Goal: Information Seeking & Learning: Compare options

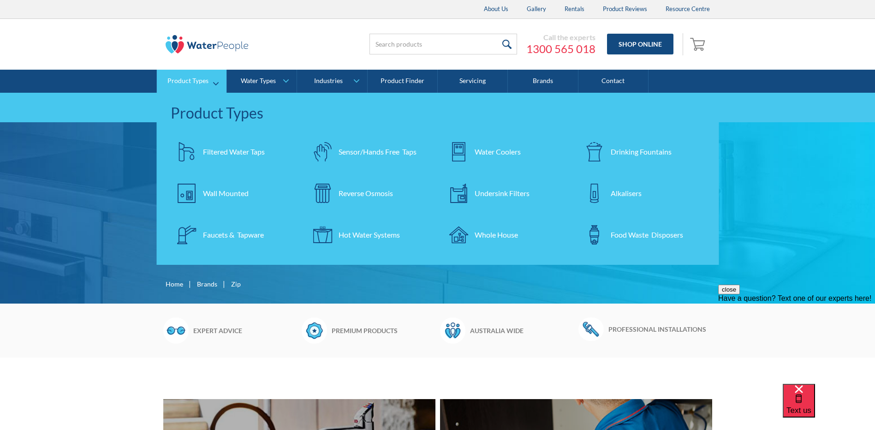
click at [214, 154] on div "Filtered Water Taps" at bounding box center [234, 151] width 62 height 11
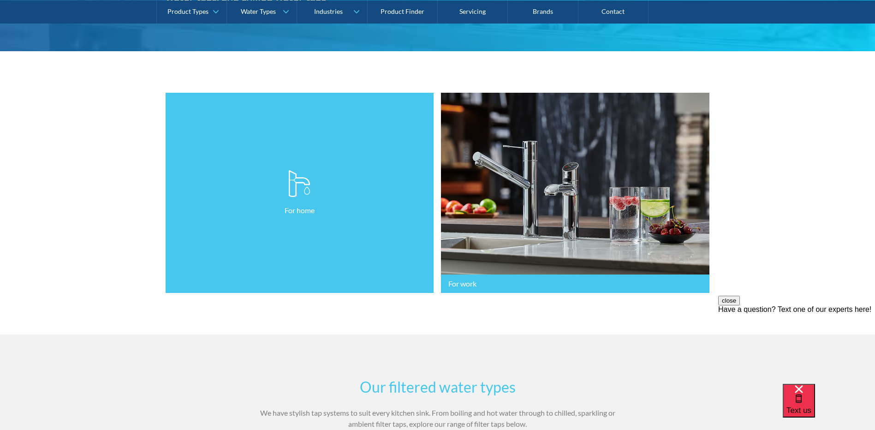
click at [267, 198] on link "For home" at bounding box center [300, 193] width 268 height 201
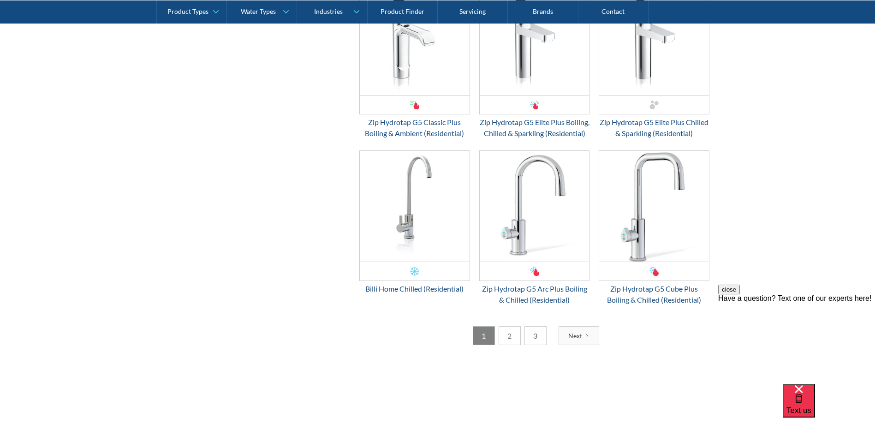
scroll to position [1752, 0]
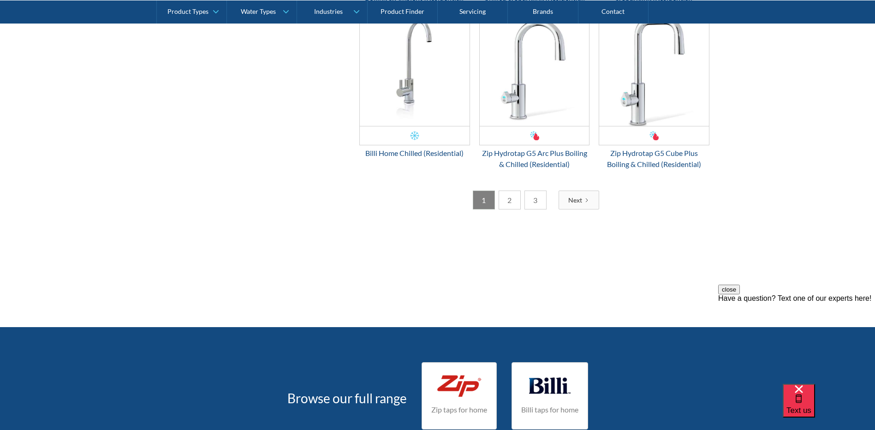
click at [583, 209] on link "Next" at bounding box center [578, 199] width 41 height 19
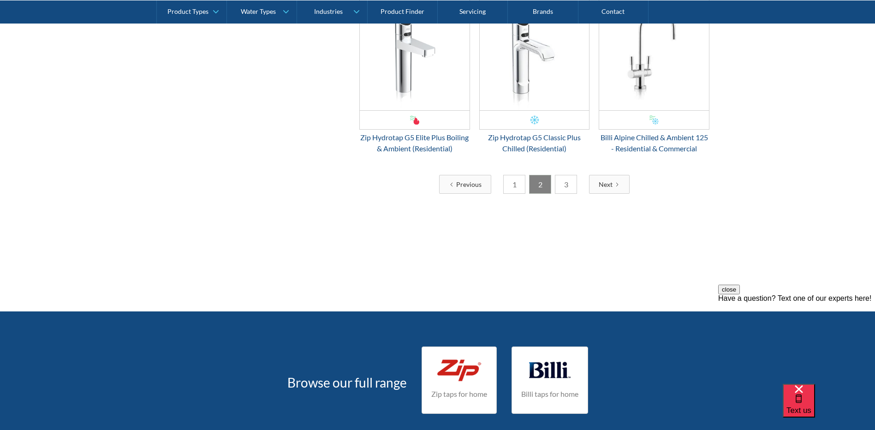
scroll to position [1660, 0]
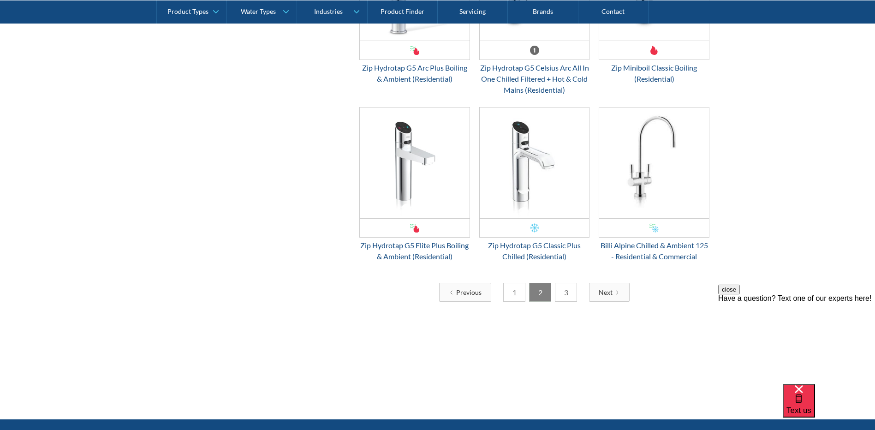
click at [605, 295] on div "Next" at bounding box center [606, 292] width 14 height 10
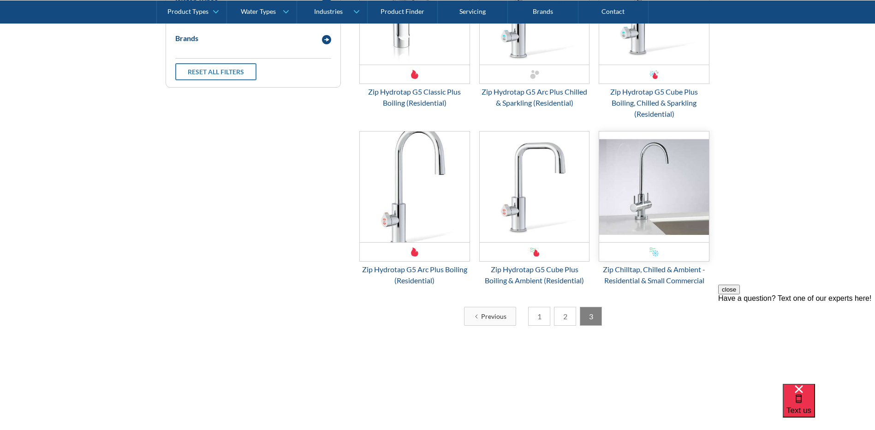
scroll to position [507, 0]
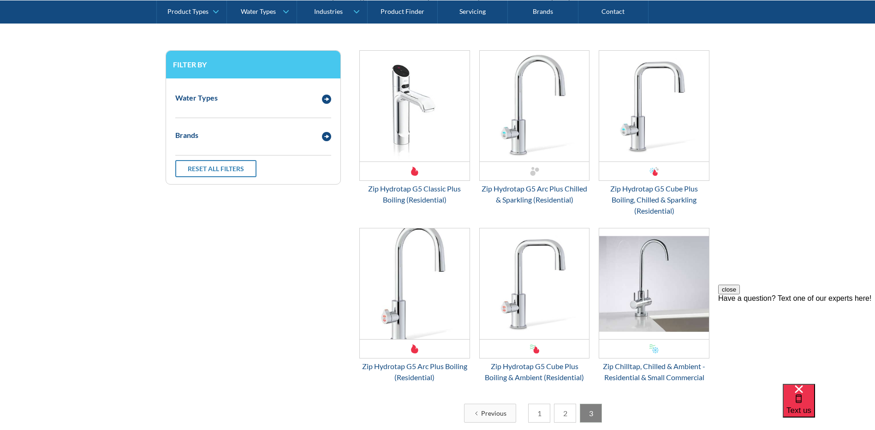
click at [539, 411] on link "1" at bounding box center [539, 413] width 22 height 19
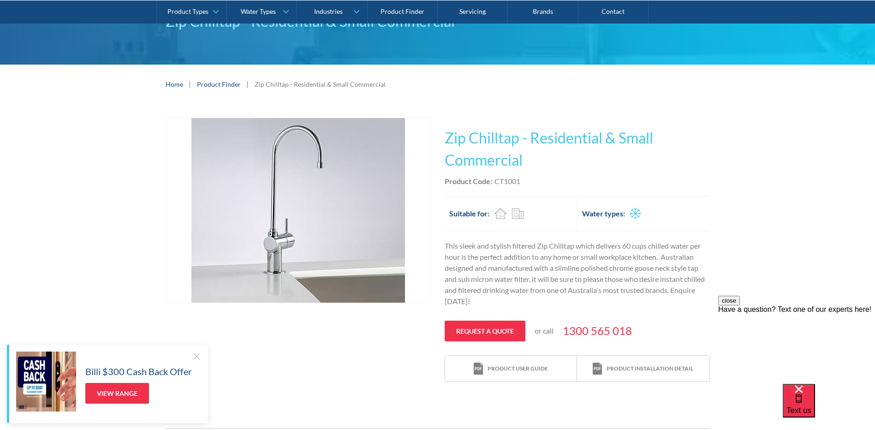
scroll to position [92, 0]
